Goal: Task Accomplishment & Management: Use online tool/utility

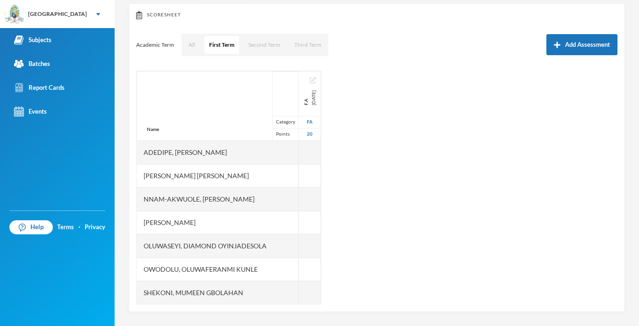
scroll to position [98, 0]
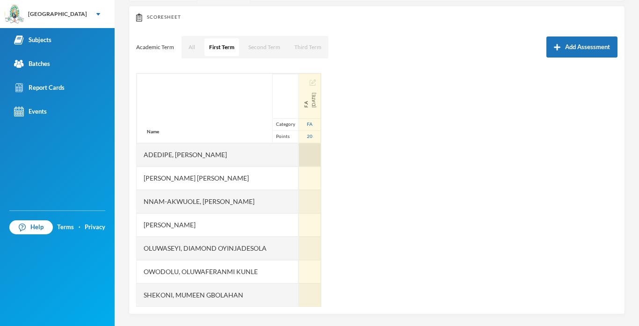
click at [314, 152] on div at bounding box center [310, 154] width 22 height 23
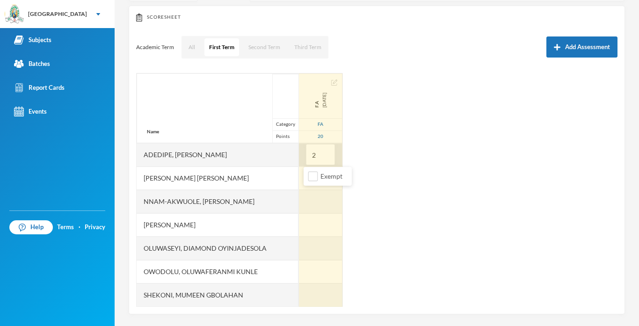
type input "20"
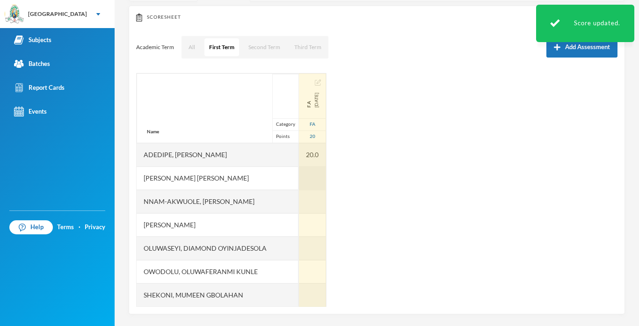
click at [321, 175] on div at bounding box center [312, 177] width 27 height 23
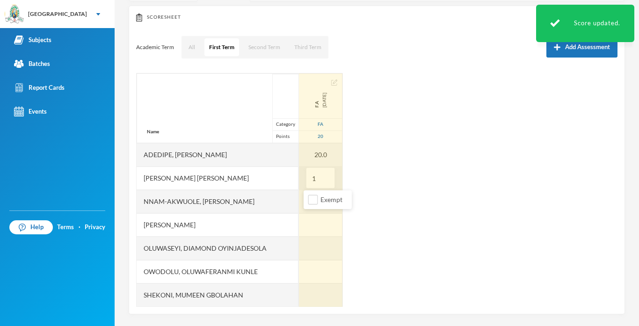
type input "11"
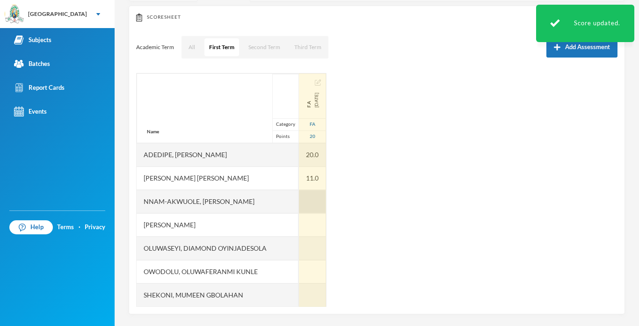
click at [308, 201] on div at bounding box center [312, 201] width 27 height 23
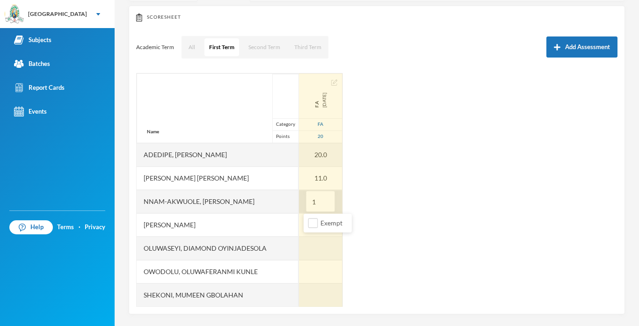
type input "14"
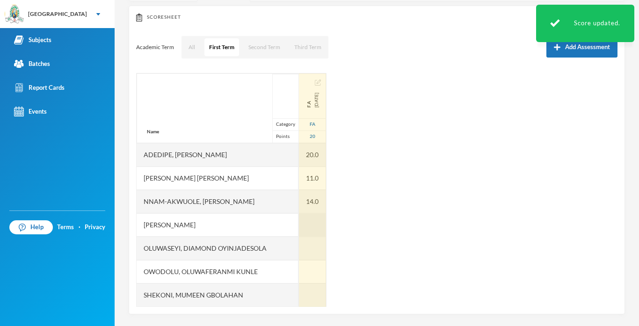
click at [306, 219] on div at bounding box center [312, 224] width 27 height 23
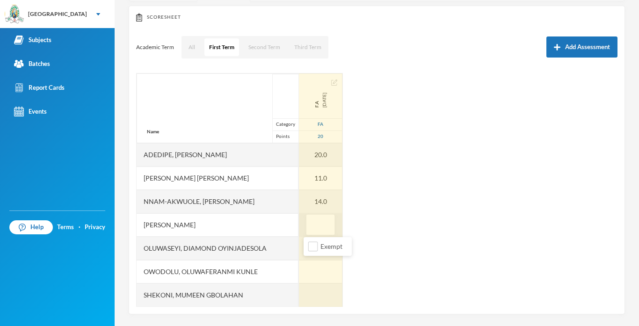
type input "7"
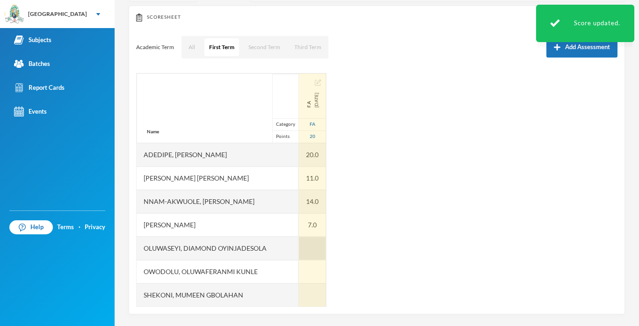
click at [318, 252] on div at bounding box center [312, 248] width 27 height 23
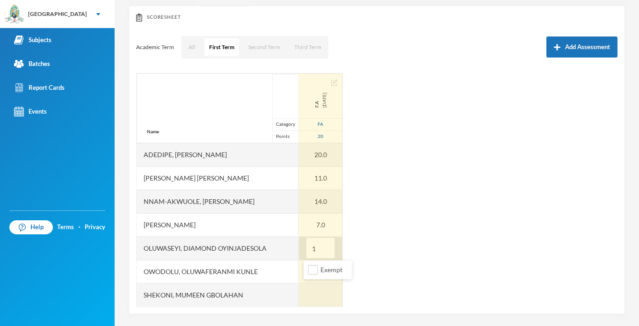
type input "17"
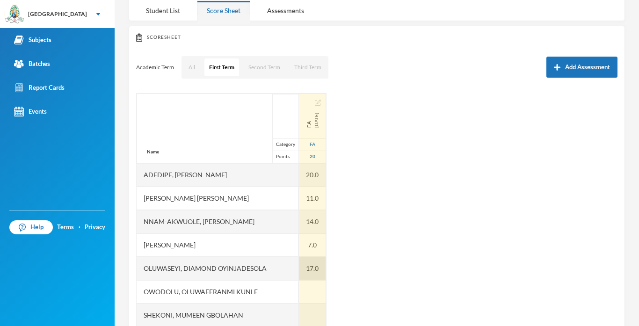
scroll to position [24, 0]
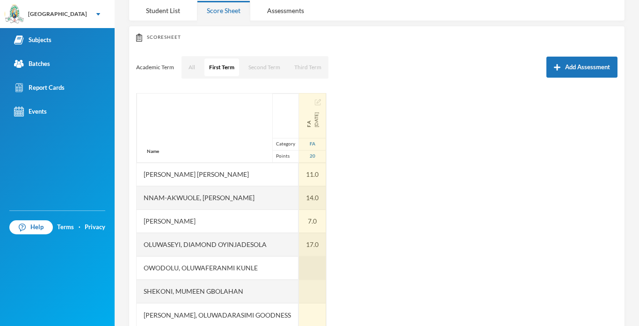
click at [318, 274] on div at bounding box center [312, 267] width 27 height 23
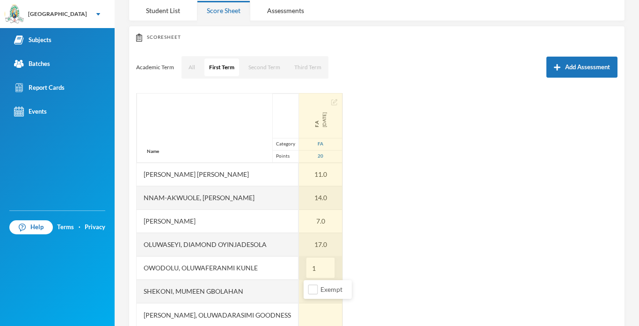
type input "16"
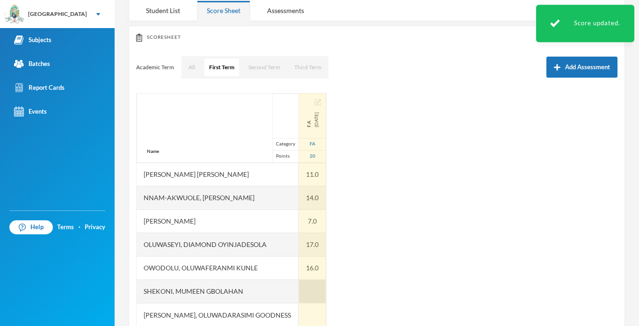
click at [315, 285] on div at bounding box center [312, 291] width 27 height 23
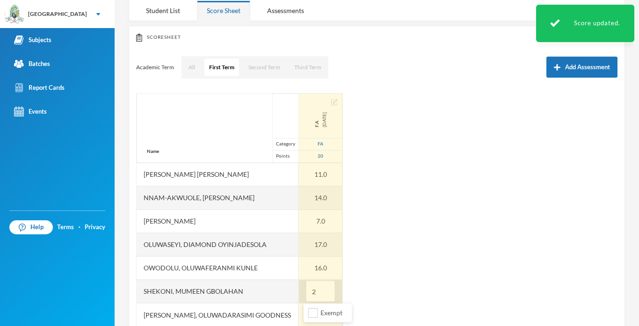
type input "20"
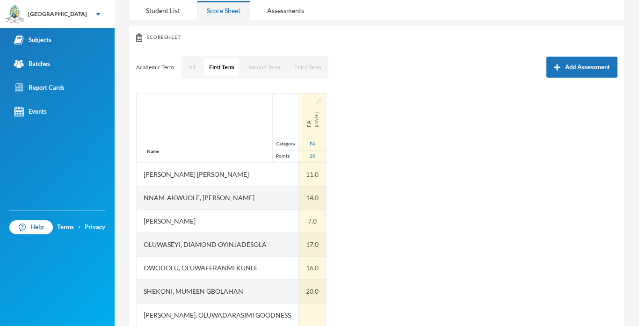
scroll to position [101, 0]
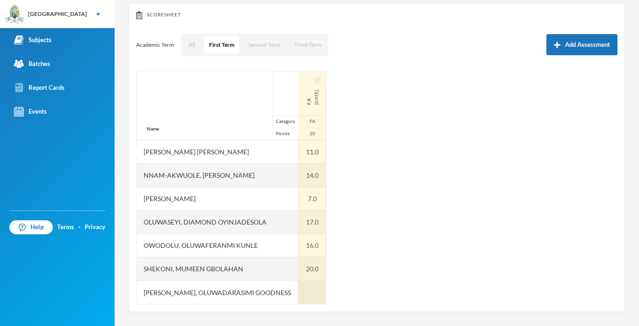
click at [313, 286] on div at bounding box center [312, 292] width 27 height 23
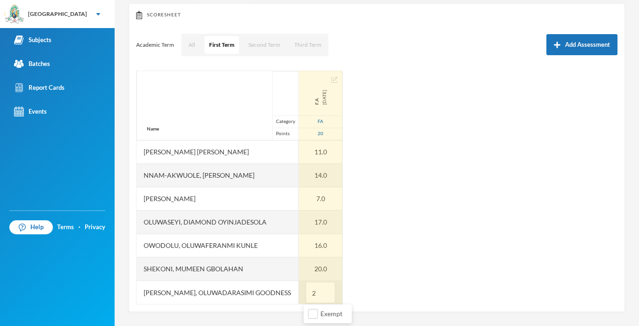
type input "20"
